Goal: Task Accomplishment & Management: Use online tool/utility

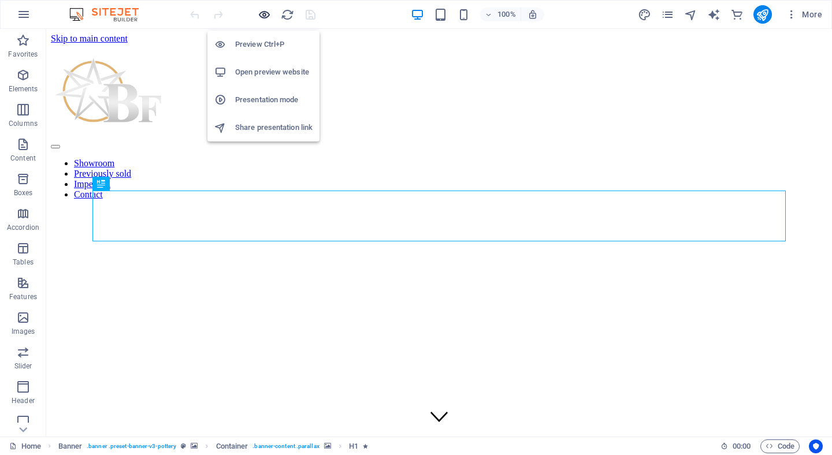
click at [263, 13] on icon "button" at bounding box center [264, 14] width 13 height 13
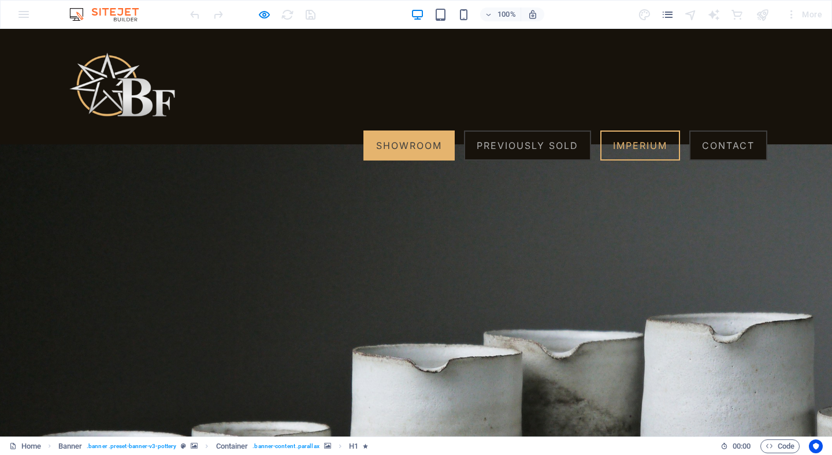
click at [407, 131] on link "Showroom" at bounding box center [408, 146] width 91 height 30
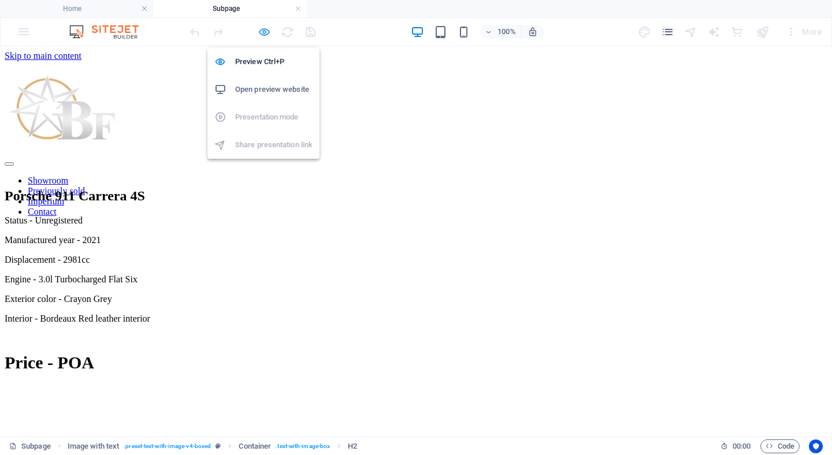
click at [262, 31] on icon "button" at bounding box center [264, 31] width 13 height 13
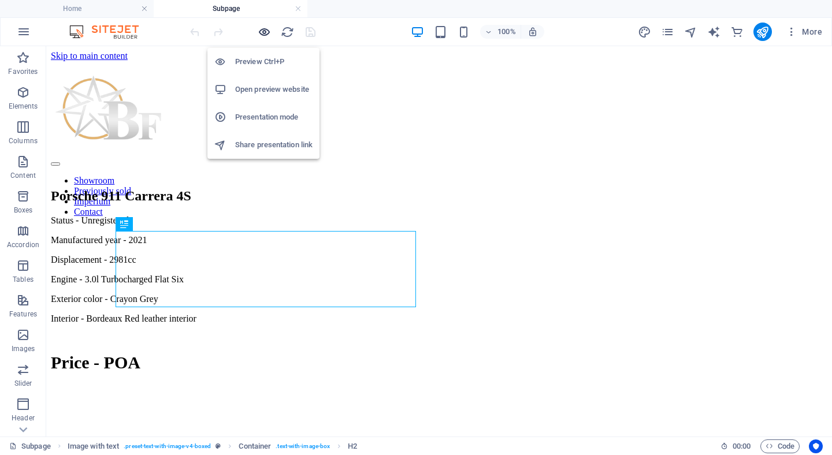
click at [270, 31] on icon "button" at bounding box center [264, 31] width 13 height 13
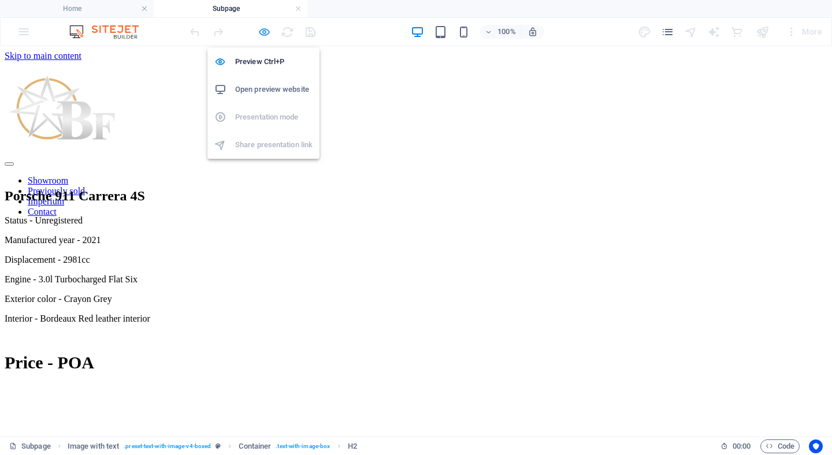
click at [263, 31] on icon "button" at bounding box center [264, 31] width 13 height 13
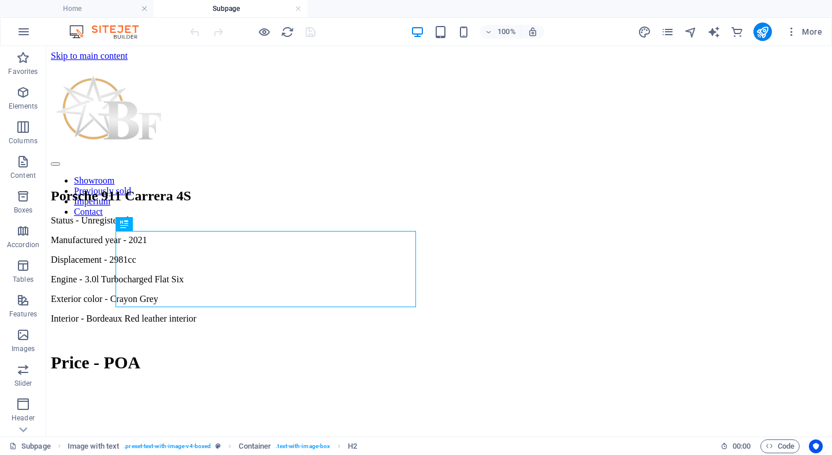
click at [295, 3] on h4 "Subpage" at bounding box center [231, 8] width 154 height 13
click at [299, 9] on link at bounding box center [298, 8] width 7 height 11
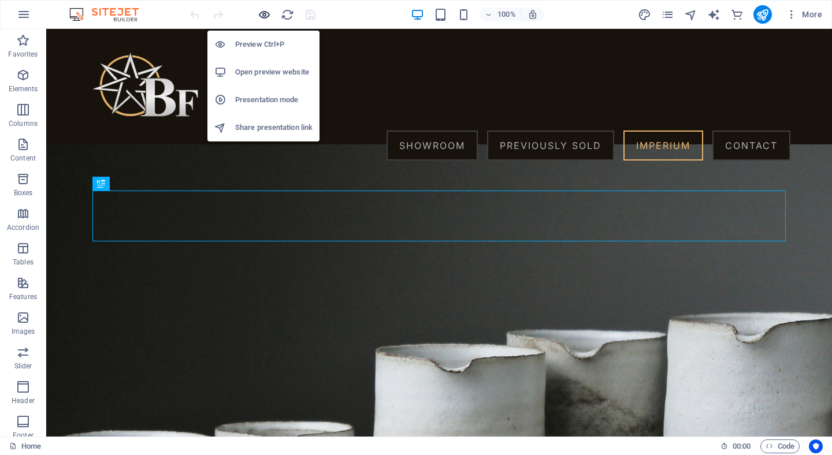
click at [263, 17] on icon "button" at bounding box center [264, 14] width 13 height 13
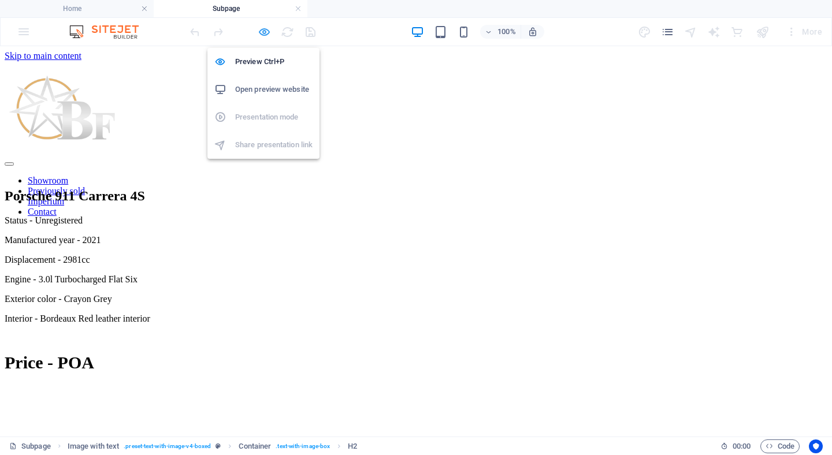
click at [261, 29] on icon "button" at bounding box center [264, 31] width 13 height 13
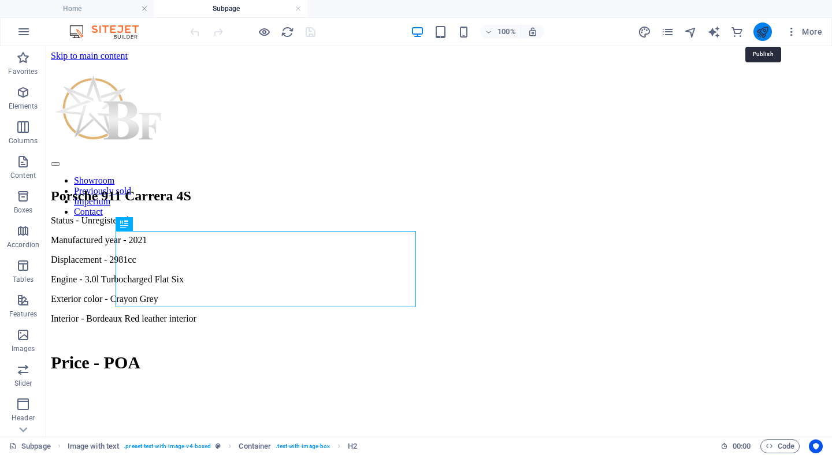
click at [759, 29] on icon "publish" at bounding box center [762, 31] width 13 height 13
